Goal: Task Accomplishment & Management: Manage account settings

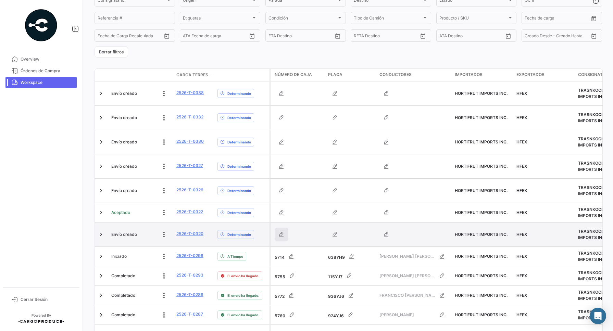
click at [285, 236] on icon "button" at bounding box center [281, 234] width 7 height 7
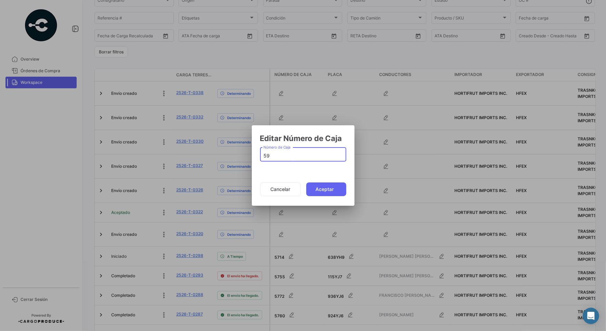
type input "5"
type input "5929"
click at [329, 187] on button "Aceptar" at bounding box center [326, 189] width 40 height 14
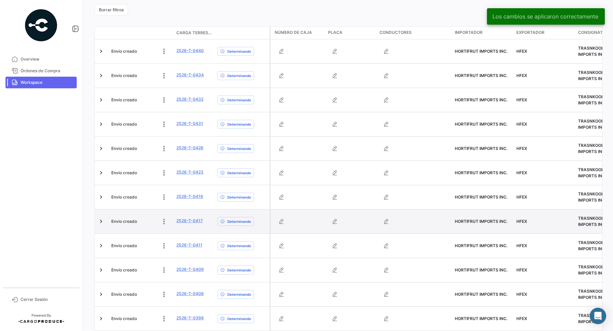
scroll to position [361, 0]
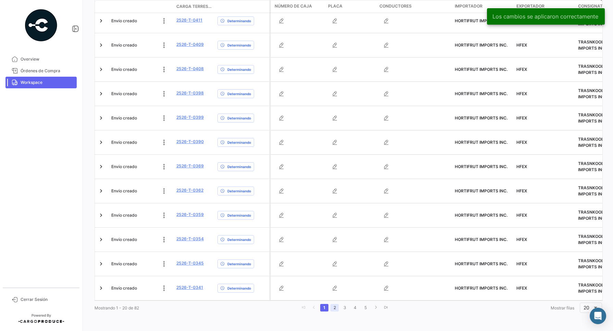
click at [333, 309] on link "2" at bounding box center [334, 308] width 8 height 8
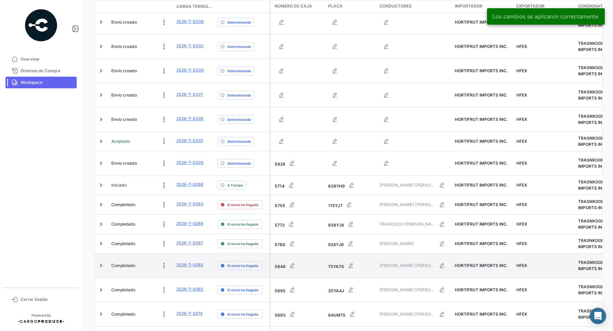
scroll to position [141, 0]
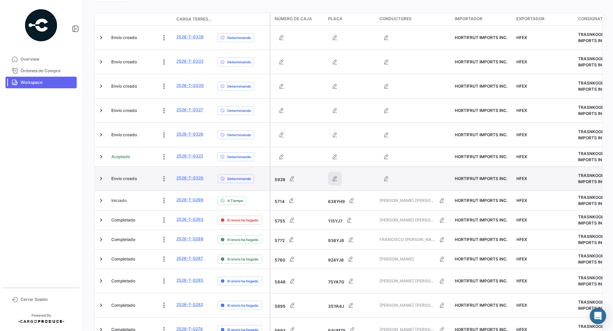
click at [338, 179] on icon "button" at bounding box center [334, 178] width 7 height 7
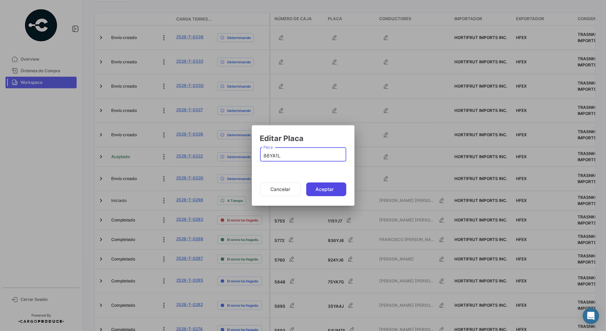
type input "86YA1L"
click at [318, 188] on button "Aceptar" at bounding box center [326, 189] width 40 height 14
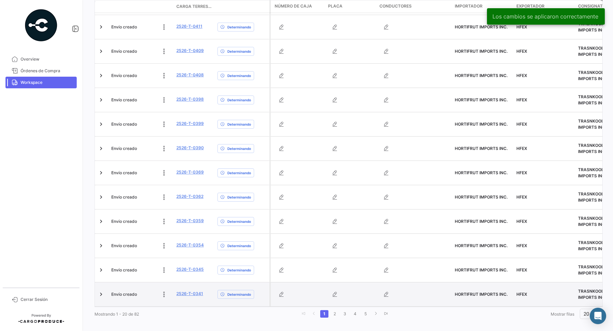
scroll to position [361, 0]
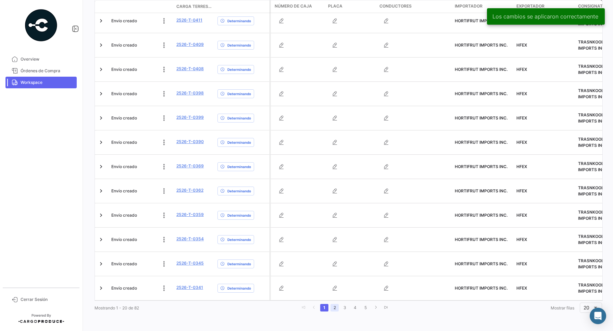
click at [332, 311] on link "2" at bounding box center [334, 308] width 8 height 8
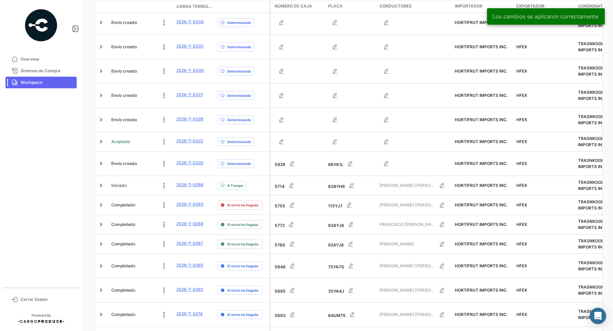
scroll to position [141, 0]
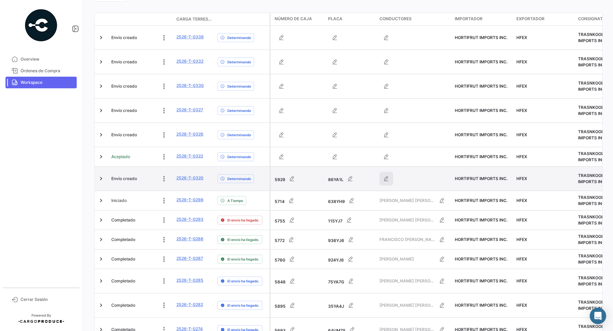
click at [389, 182] on icon "button" at bounding box center [386, 178] width 7 height 7
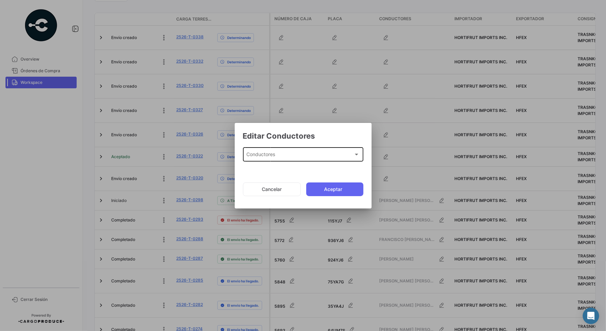
click at [292, 150] on div "Conductores Conductores" at bounding box center [303, 154] width 113 height 16
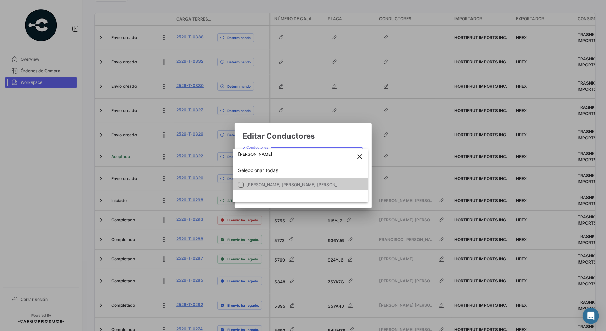
type input "[PERSON_NAME]"
click at [297, 184] on span "[PERSON_NAME] [PERSON_NAME] [PERSON_NAME] - 765564" at bounding box center [309, 184] width 124 height 5
click at [333, 133] on div at bounding box center [303, 165] width 606 height 331
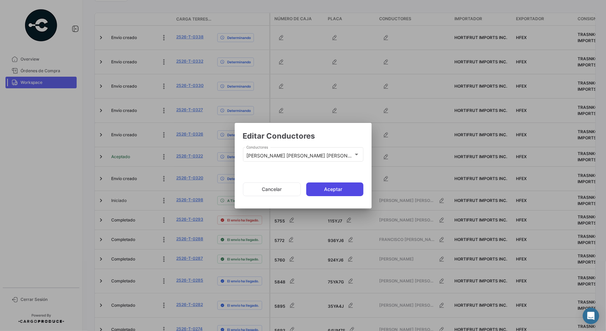
click at [342, 188] on button "Aceptar" at bounding box center [334, 189] width 57 height 14
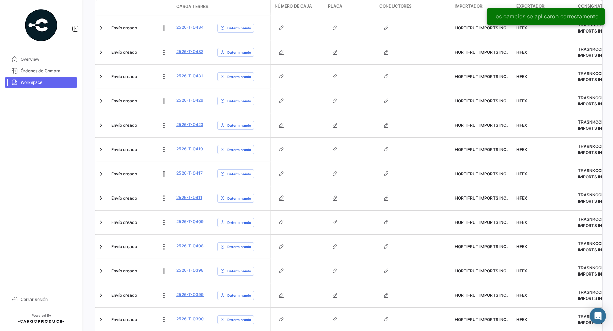
scroll to position [361, 0]
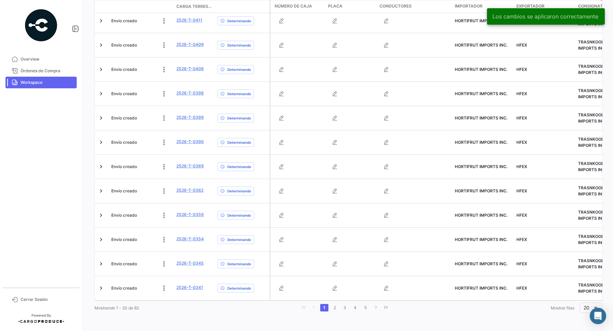
click at [331, 312] on li "2" at bounding box center [334, 308] width 10 height 12
click at [331, 309] on link "2" at bounding box center [334, 308] width 8 height 8
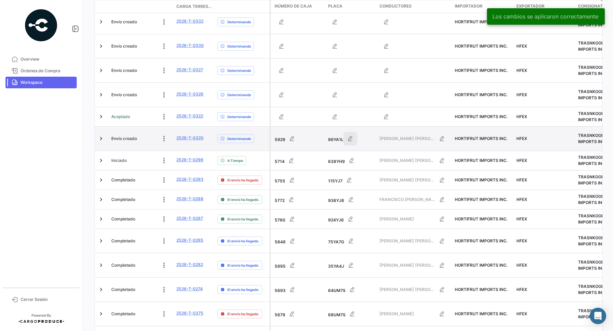
scroll to position [141, 0]
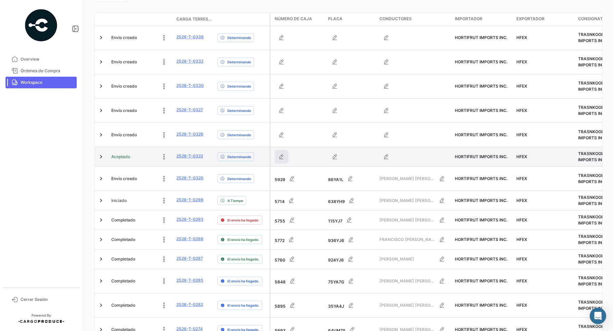
click at [279, 154] on icon "button" at bounding box center [281, 156] width 7 height 7
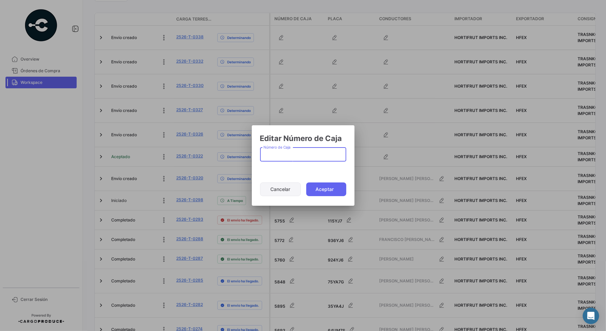
click at [273, 189] on button "Cancelar" at bounding box center [280, 189] width 41 height 14
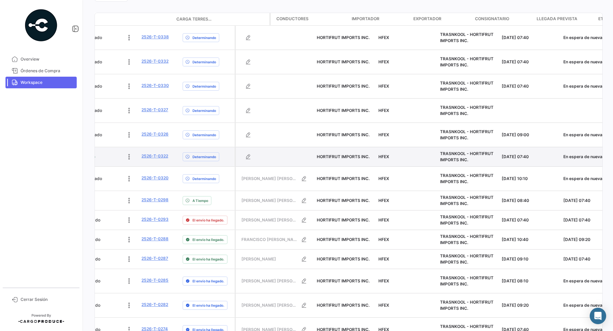
scroll to position [0, 0]
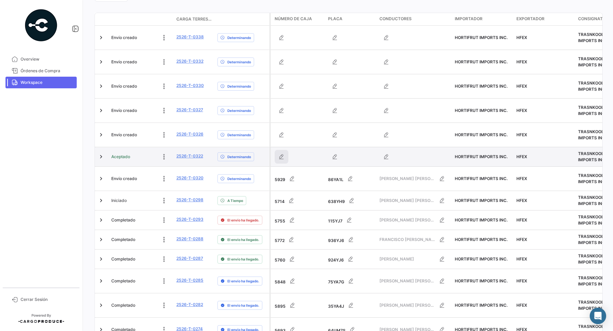
click at [284, 153] on button "button" at bounding box center [282, 157] width 14 height 14
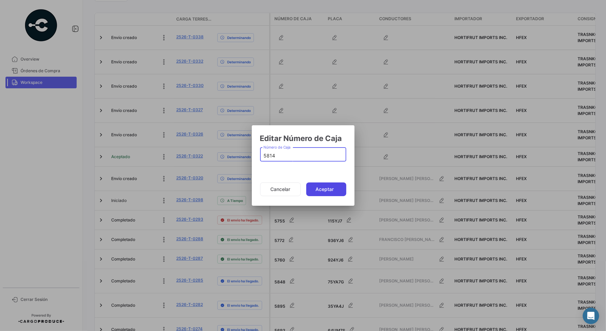
type input "5814"
click at [329, 189] on button "Aceptar" at bounding box center [326, 189] width 40 height 14
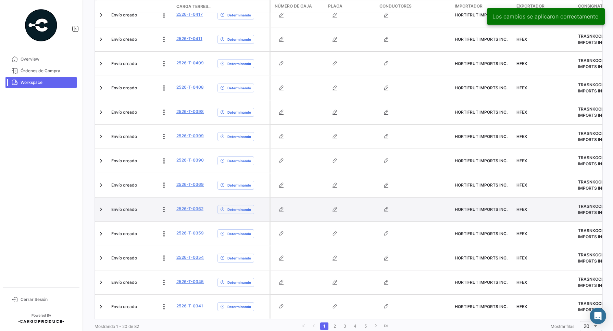
scroll to position [361, 0]
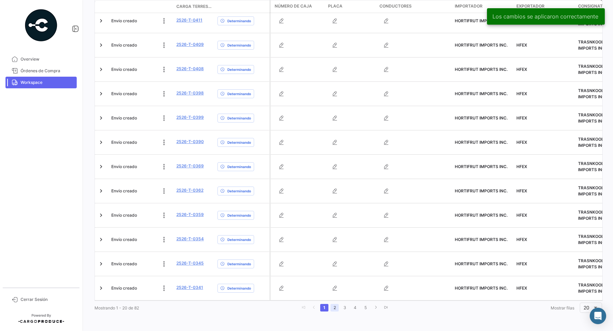
click at [331, 304] on link "2" at bounding box center [334, 308] width 8 height 8
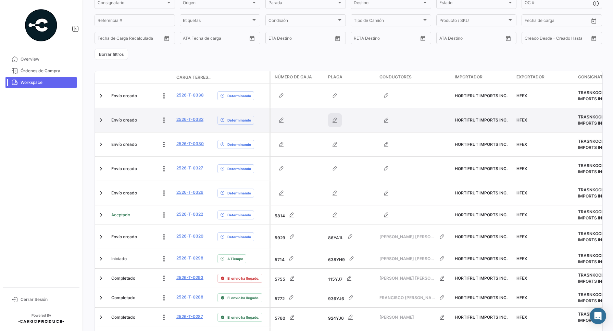
scroll to position [128, 0]
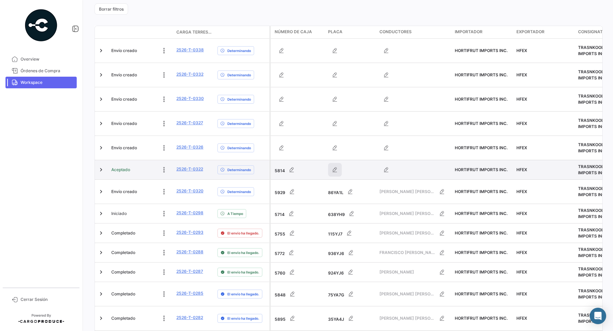
click at [333, 172] on icon "button" at bounding box center [334, 169] width 7 height 7
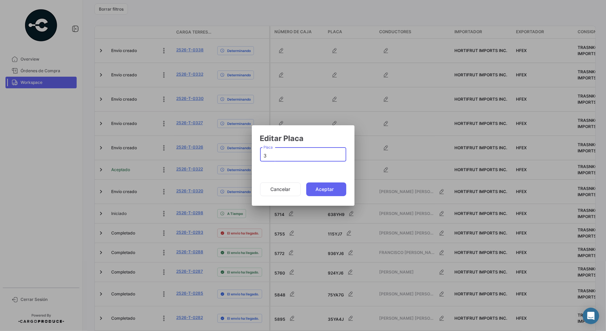
type input "30"
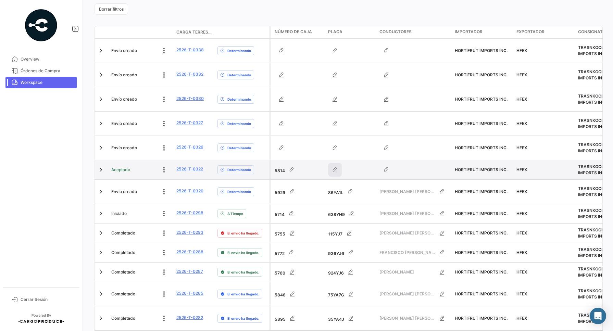
click at [330, 174] on button "button" at bounding box center [335, 170] width 14 height 14
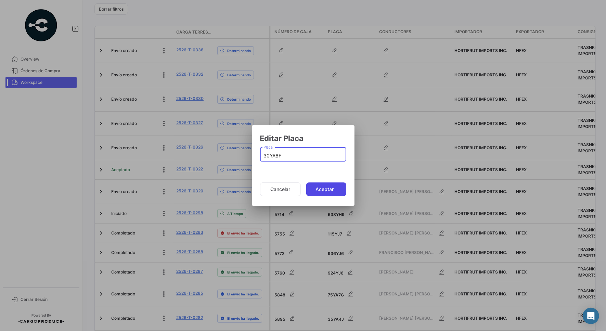
type input "30YA6F"
click at [334, 191] on button "Aceptar" at bounding box center [326, 189] width 40 height 14
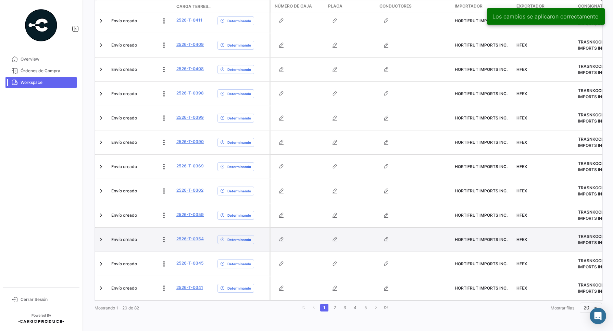
scroll to position [361, 0]
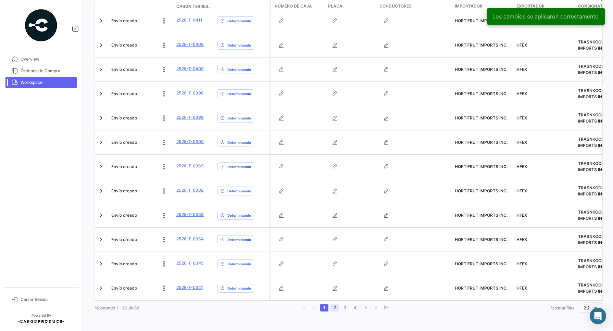
click at [336, 306] on link "2" at bounding box center [334, 308] width 8 height 8
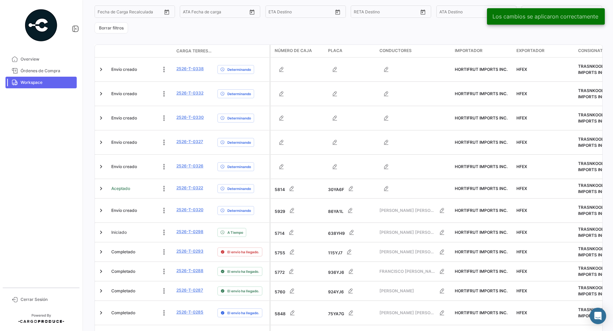
scroll to position [99, 0]
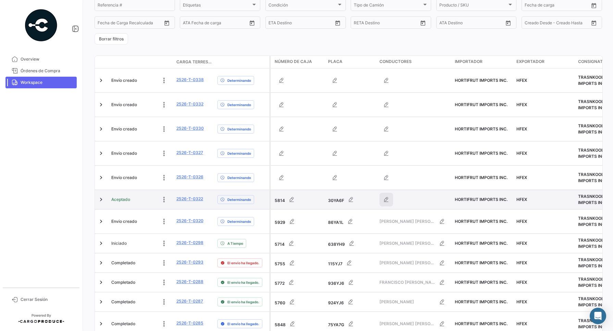
click at [386, 198] on icon "button" at bounding box center [386, 199] width 7 height 7
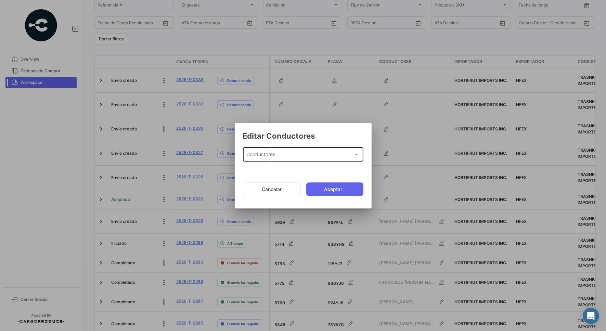
click at [298, 161] on div "Conductores Conductores" at bounding box center [303, 154] width 113 height 16
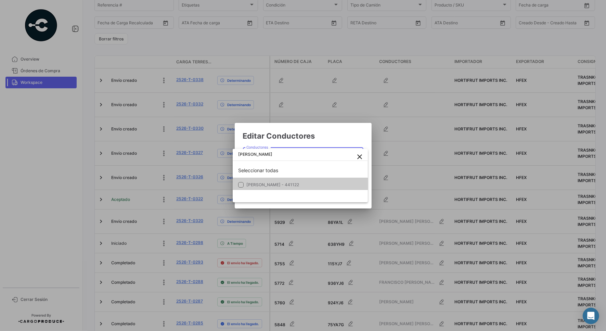
type input "[PERSON_NAME]"
click at [274, 182] on span "[PERSON_NAME] - 441122" at bounding box center [273, 184] width 53 height 5
click at [330, 136] on div at bounding box center [303, 165] width 606 height 331
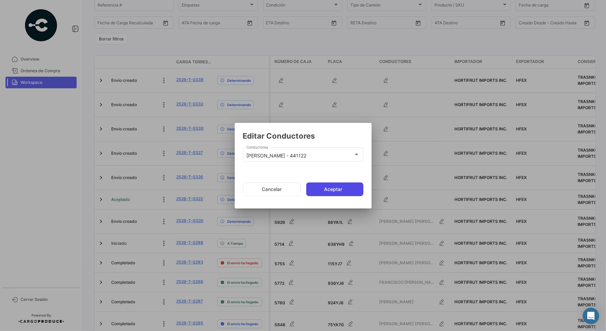
click at [338, 191] on button "Aceptar" at bounding box center [334, 189] width 57 height 14
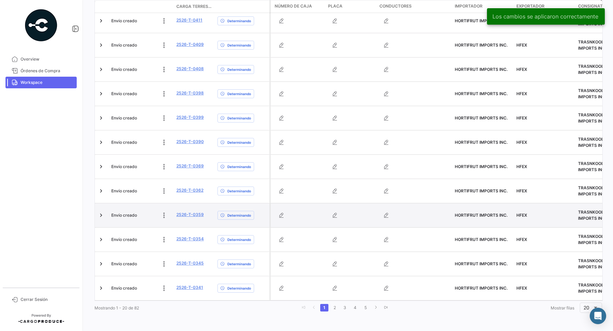
scroll to position [361, 0]
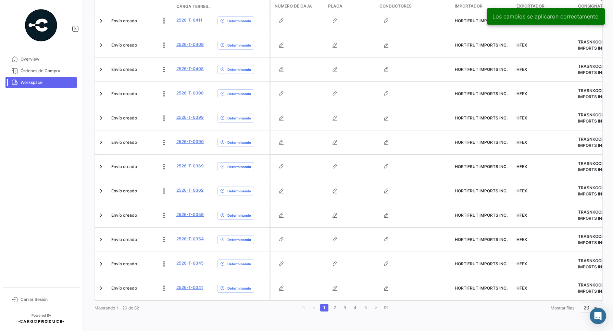
click at [333, 303] on li "2" at bounding box center [334, 308] width 10 height 12
click at [333, 309] on link "2" at bounding box center [334, 308] width 8 height 8
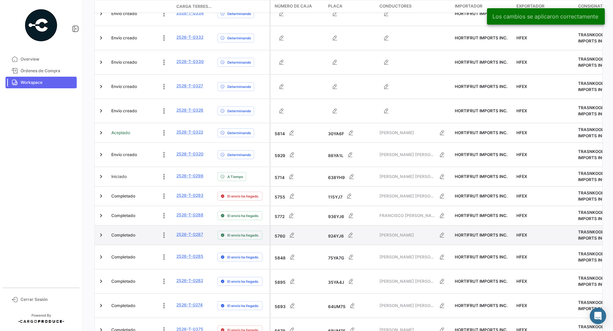
scroll to position [141, 0]
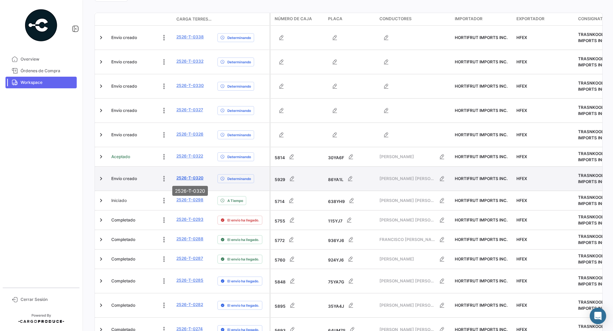
click at [195, 179] on link "2526-T-0320" at bounding box center [189, 178] width 27 height 6
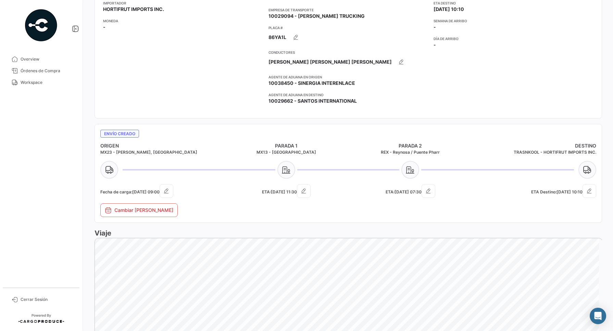
scroll to position [350, 0]
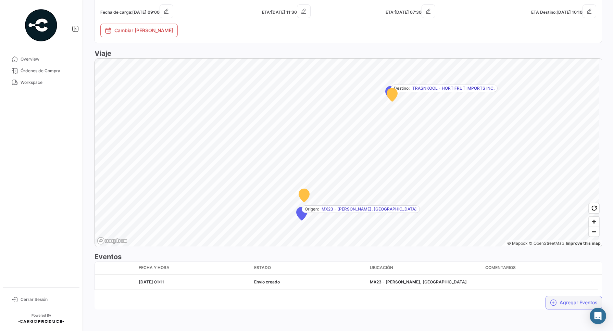
click at [553, 301] on button "Agregar Eventos" at bounding box center [573, 303] width 56 height 14
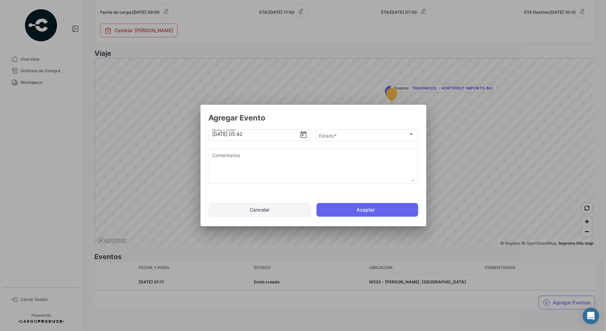
click at [254, 206] on button "Cancelar" at bounding box center [260, 210] width 102 height 14
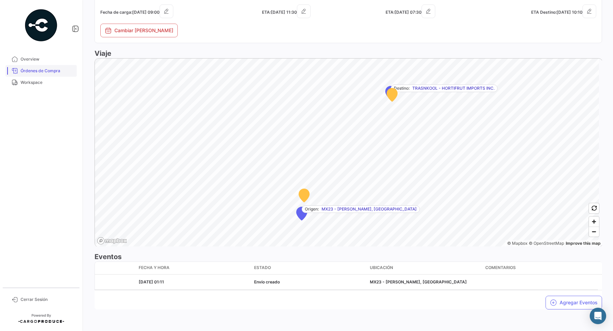
drag, startPoint x: 31, startPoint y: 81, endPoint x: 34, endPoint y: 71, distance: 10.3
click at [31, 81] on span "Workspace" at bounding box center [47, 82] width 53 height 6
